Goal: Task Accomplishment & Management: Use online tool/utility

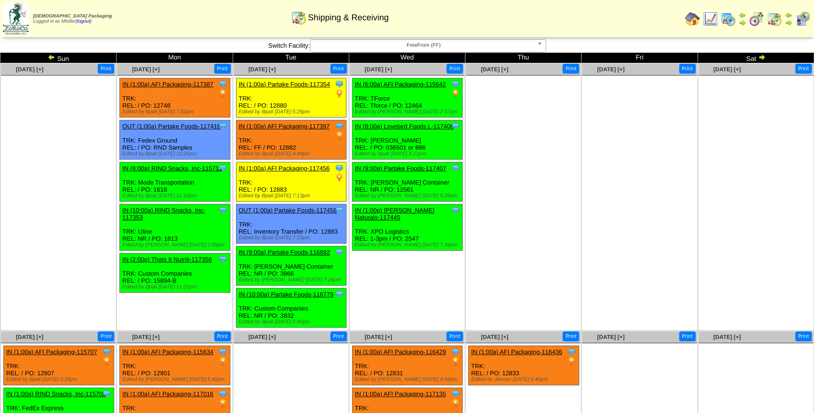
drag, startPoint x: 896, startPoint y: 0, endPoint x: 515, endPoint y: 181, distance: 421.6
click at [515, 181] on ul at bounding box center [523, 147] width 115 height 142
click at [412, 289] on td "Oct 01 [+] Print Clone Item IN (6:00a) AFI Packaging-115642 AFI Packaging Sched…" at bounding box center [407, 197] width 116 height 268
click at [536, 244] on td "Oct 02 [+] Print" at bounding box center [523, 197] width 116 height 268
click at [398, 291] on td "Oct 01 [+] Print Clone Item IN (6:00a) AFI Packaging-115642 AFI Packaging Sched…" at bounding box center [407, 197] width 116 height 268
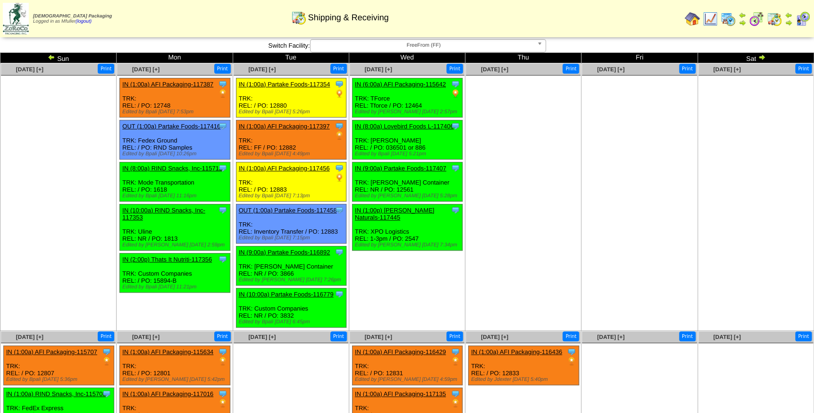
click at [446, 218] on div "Clone Item IN (1:00p) Ottos Naturals-117445 Ottos Naturals ScheduleID: 117445 3…" at bounding box center [407, 227] width 110 height 46
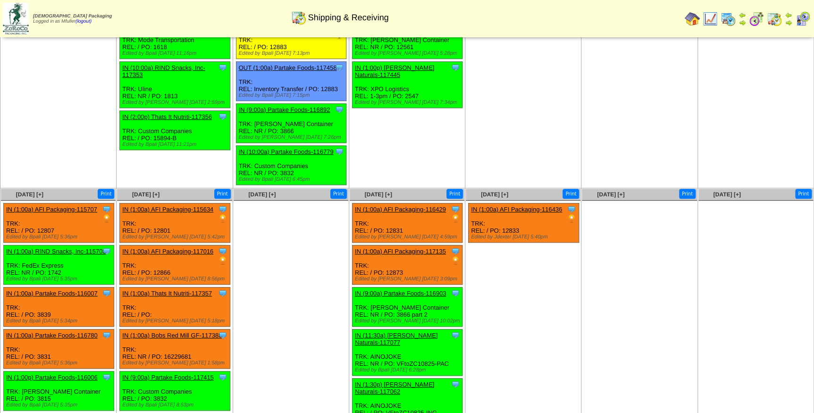
scroll to position [150, 0]
